Goal: Information Seeking & Learning: Learn about a topic

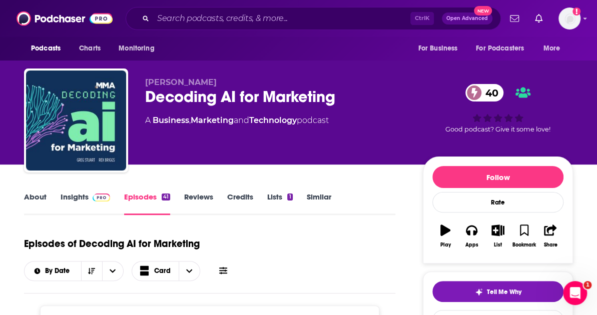
scroll to position [20, 0]
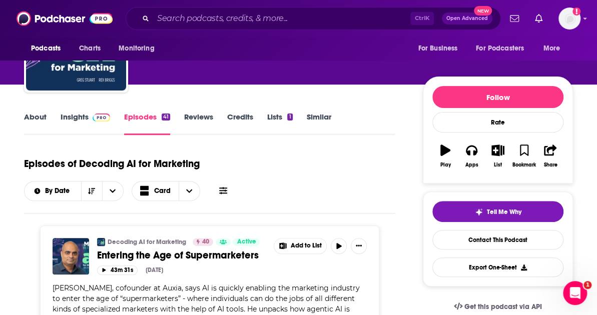
scroll to position [80, 0]
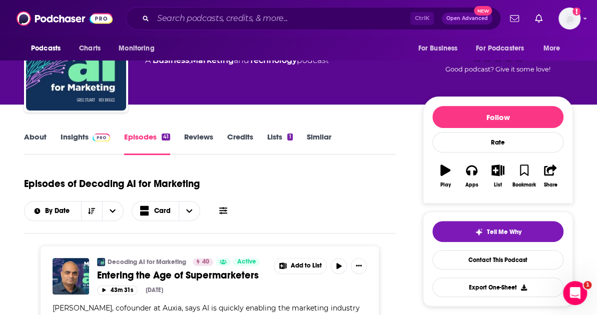
click at [83, 132] on link "Insights" at bounding box center [86, 143] width 50 height 23
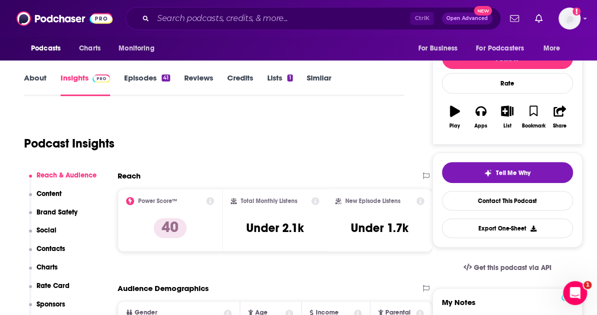
scroll to position [140, 0]
